Goal: Information Seeking & Learning: Learn about a topic

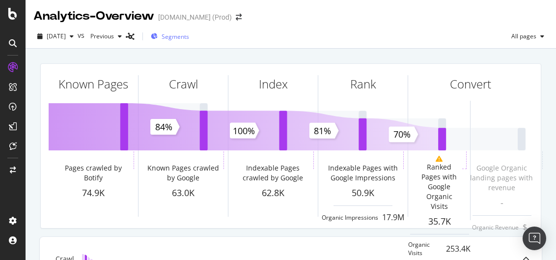
click at [189, 36] on span "Segments" at bounding box center [174, 36] width 27 height 8
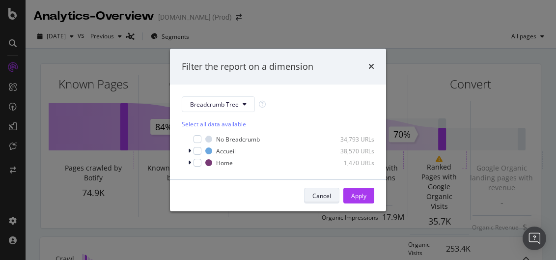
click at [321, 191] on div "Cancel" at bounding box center [321, 195] width 19 height 8
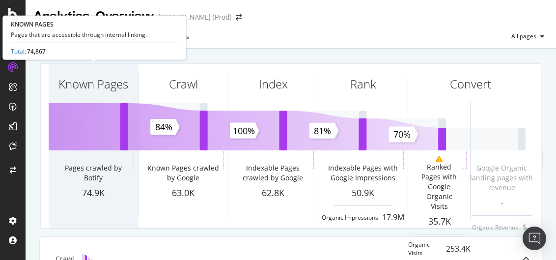
click at [81, 123] on div "Known Pages" at bounding box center [93, 102] width 89 height 76
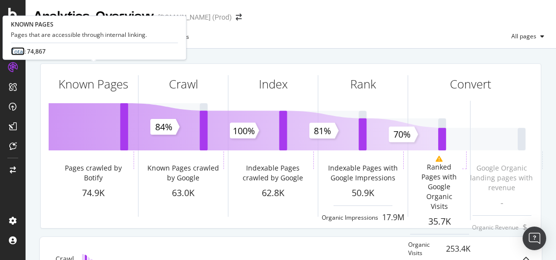
click at [20, 51] on link "Total" at bounding box center [18, 51] width 14 height 8
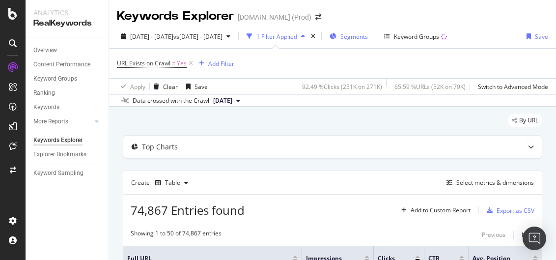
click at [336, 36] on icon "button" at bounding box center [332, 36] width 7 height 6
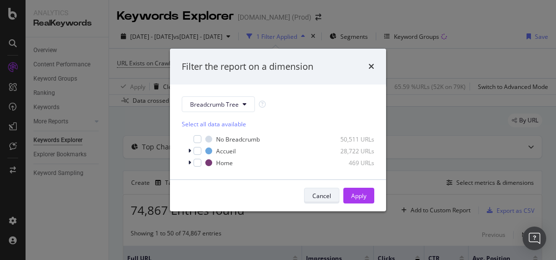
click at [319, 192] on div "Cancel" at bounding box center [321, 195] width 19 height 8
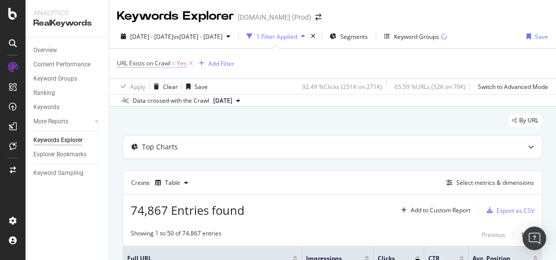
click at [155, 65] on span "URL Exists on Crawl" at bounding box center [144, 63] width 54 height 8
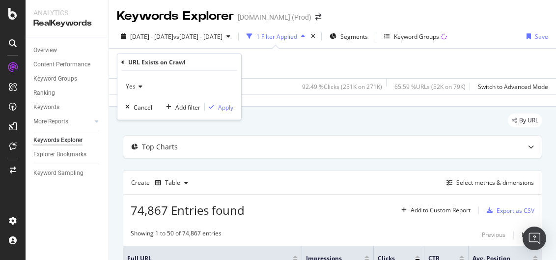
click at [295, 66] on div "URL Exists on Crawl = Yes Add Filter" at bounding box center [332, 63] width 431 height 29
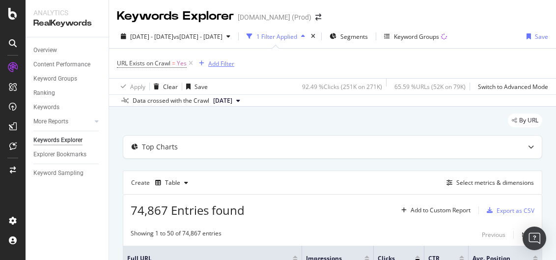
click at [219, 62] on div "Add Filter" at bounding box center [221, 63] width 26 height 8
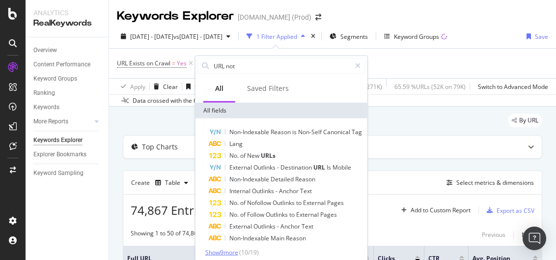
click at [221, 251] on span "Show 9 more" at bounding box center [221, 252] width 33 height 8
click at [255, 68] on input "URL not" at bounding box center [282, 65] width 138 height 15
click at [257, 68] on input "URL not" at bounding box center [282, 65] width 138 height 15
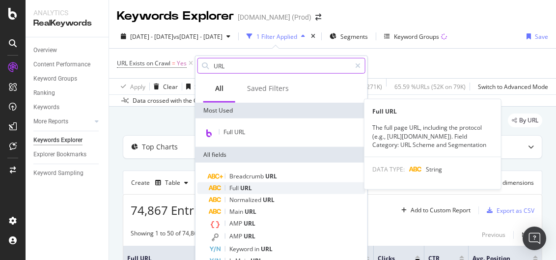
scroll to position [8, 0]
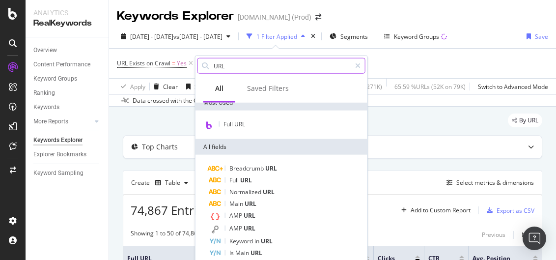
drag, startPoint x: 229, startPoint y: 62, endPoint x: 195, endPoint y: 66, distance: 34.0
click at [195, 66] on div "URL" at bounding box center [281, 66] width 172 height 20
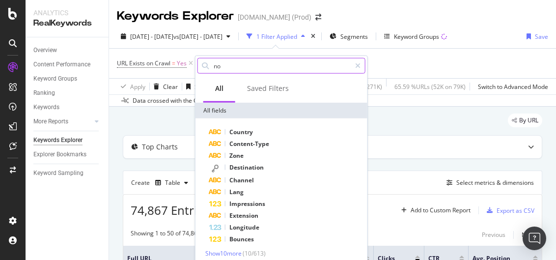
scroll to position [0, 0]
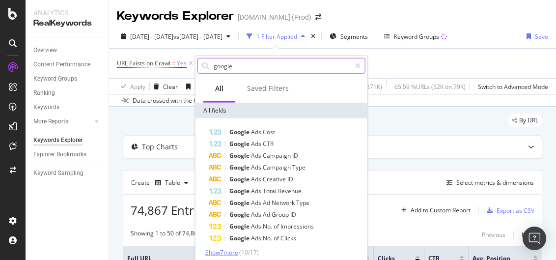
type input "google"
click at [228, 250] on span "Show 7 more" at bounding box center [221, 252] width 33 height 8
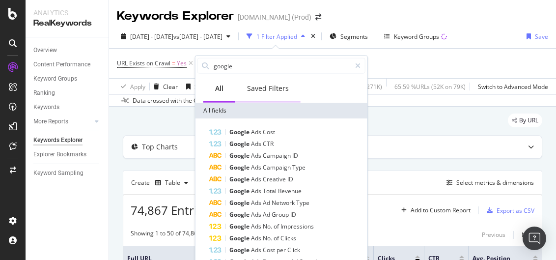
click at [254, 84] on div "Saved Filters" at bounding box center [268, 88] width 42 height 10
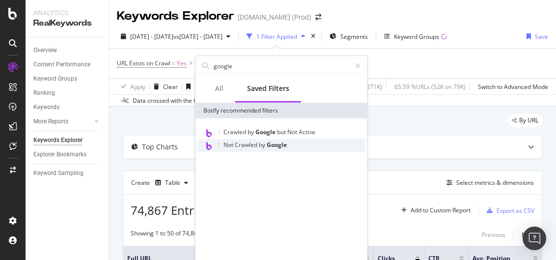
click at [255, 144] on span "Crawled" at bounding box center [247, 144] width 24 height 8
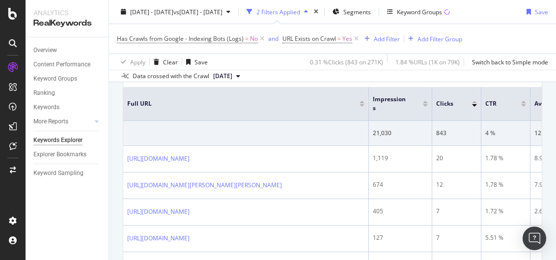
scroll to position [164, 0]
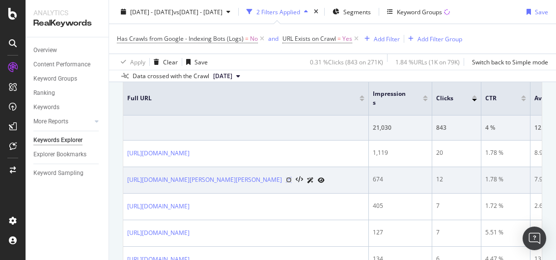
click at [292, 183] on icon at bounding box center [289, 180] width 6 height 6
